Goal: Entertainment & Leisure: Consume media (video, audio)

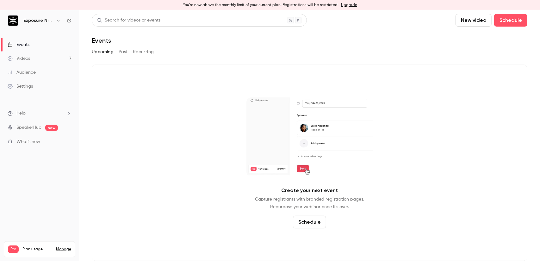
click at [32, 55] on link "Videos 7" at bounding box center [39, 59] width 79 height 14
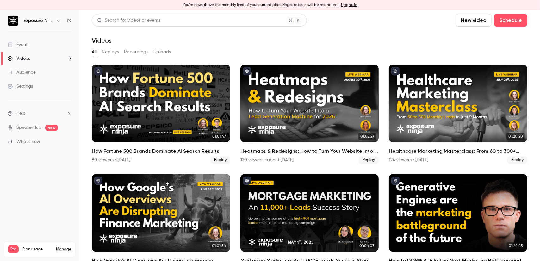
click at [47, 142] on p "What's new" at bounding box center [35, 142] width 54 height 7
click at [412, 38] on div at bounding box center [270, 130] width 540 height 261
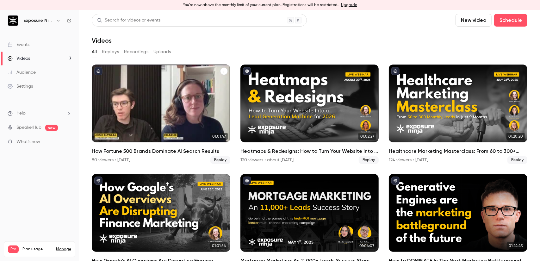
click at [140, 100] on div "How Fortune 500 Brands Dominate AI Search Results" at bounding box center [161, 104] width 139 height 78
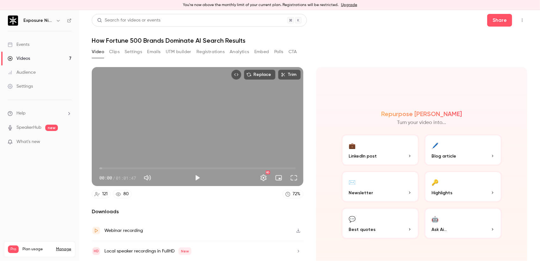
click at [296, 229] on icon "button" at bounding box center [298, 231] width 5 height 4
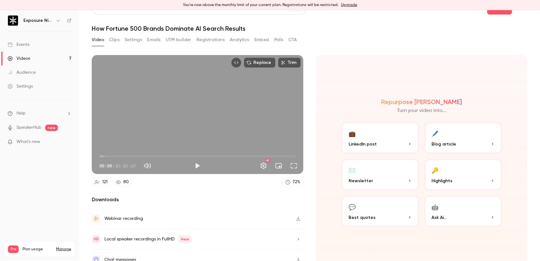
scroll to position [19, 0]
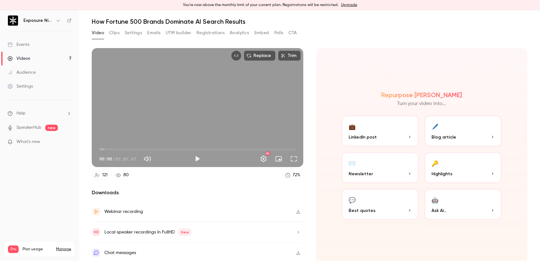
click at [135, 34] on button "Settings" at bounding box center [133, 33] width 17 height 10
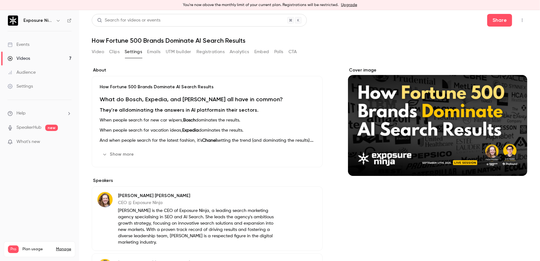
click at [124, 153] on button "Show more" at bounding box center [119, 154] width 38 height 10
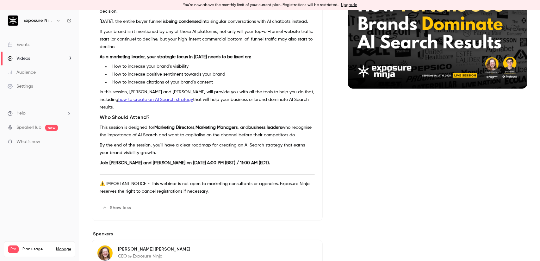
scroll to position [127, 0]
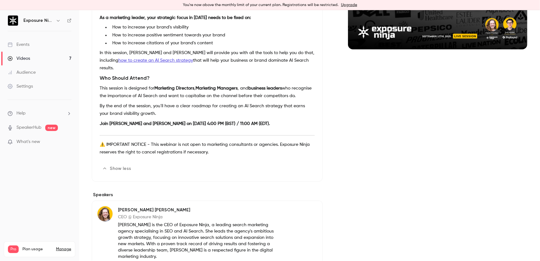
click at [303, 166] on button "Edit" at bounding box center [303, 169] width 23 height 10
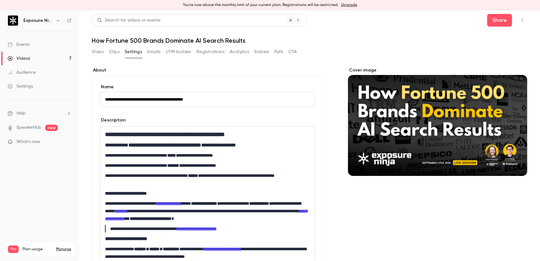
click at [231, 142] on h2 "**********" at bounding box center [206, 146] width 202 height 8
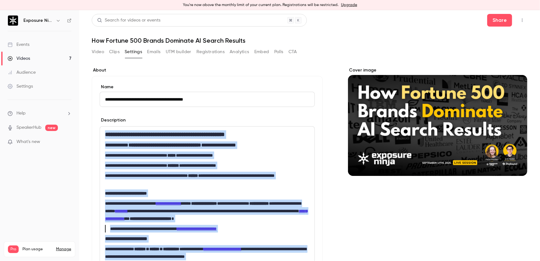
copy div "**********"
click at [99, 52] on button "Video" at bounding box center [98, 52] width 12 height 10
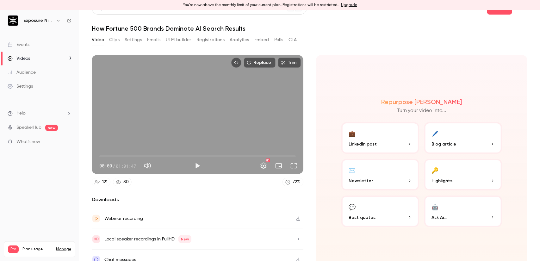
scroll to position [19, 0]
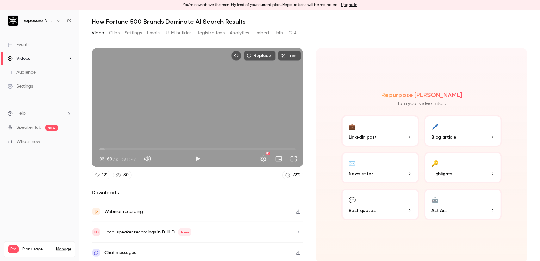
click at [296, 231] on icon "button" at bounding box center [298, 232] width 5 height 4
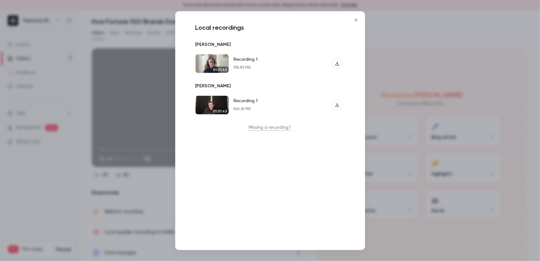
click at [339, 63] on icon "Recording 1" at bounding box center [337, 63] width 4 height 4
click at [337, 104] on icon "Recording 1" at bounding box center [337, 105] width 4 height 4
click at [357, 23] on button "Close" at bounding box center [356, 20] width 13 height 13
